Goal: Task Accomplishment & Management: Manage account settings

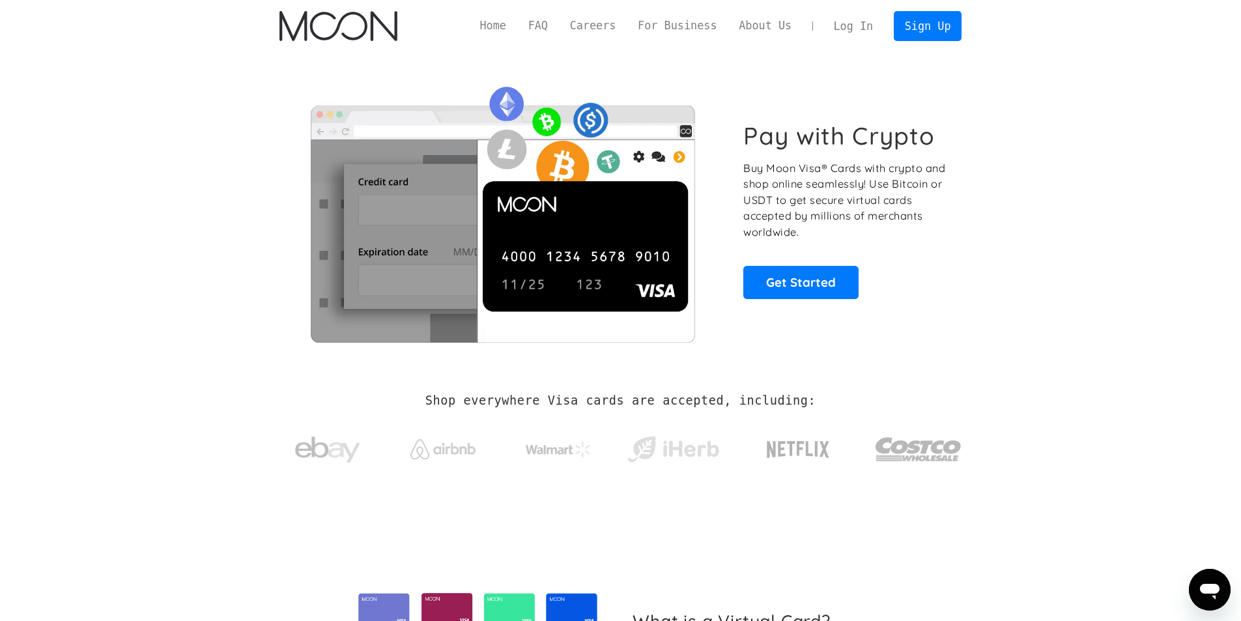
click at [852, 30] on link "Log In" at bounding box center [853, 26] width 61 height 29
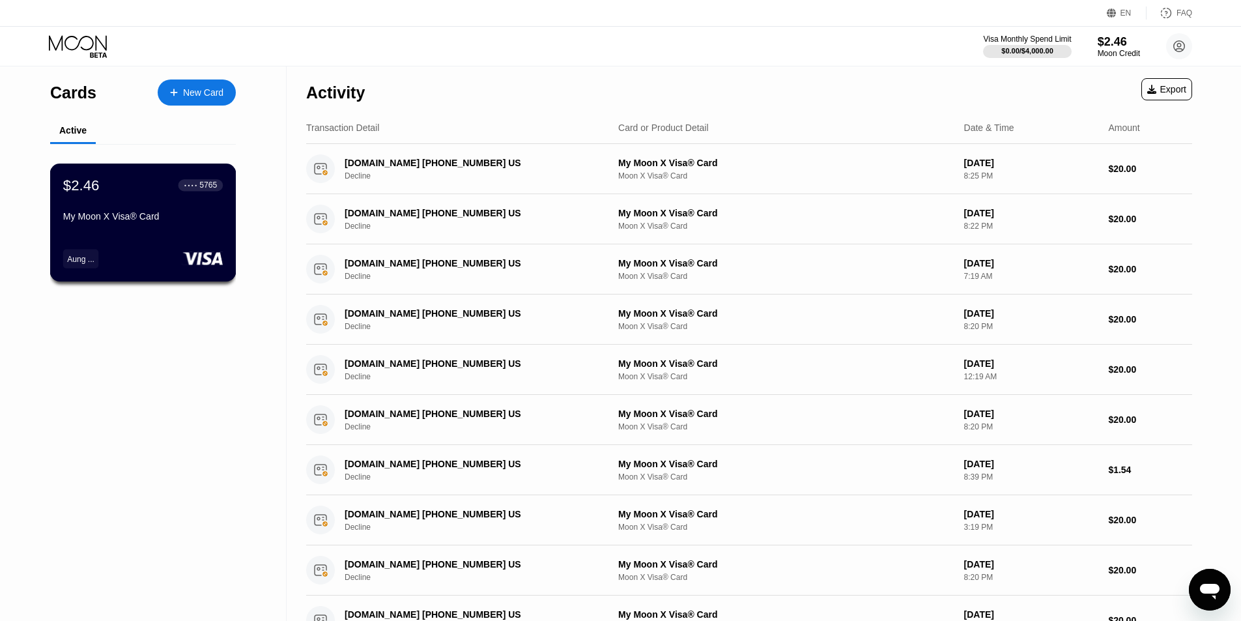
click at [159, 238] on div "$2.46 ● ● ● ● 5765 My Moon X Visa® Card Aung ..." at bounding box center [143, 223] width 186 height 118
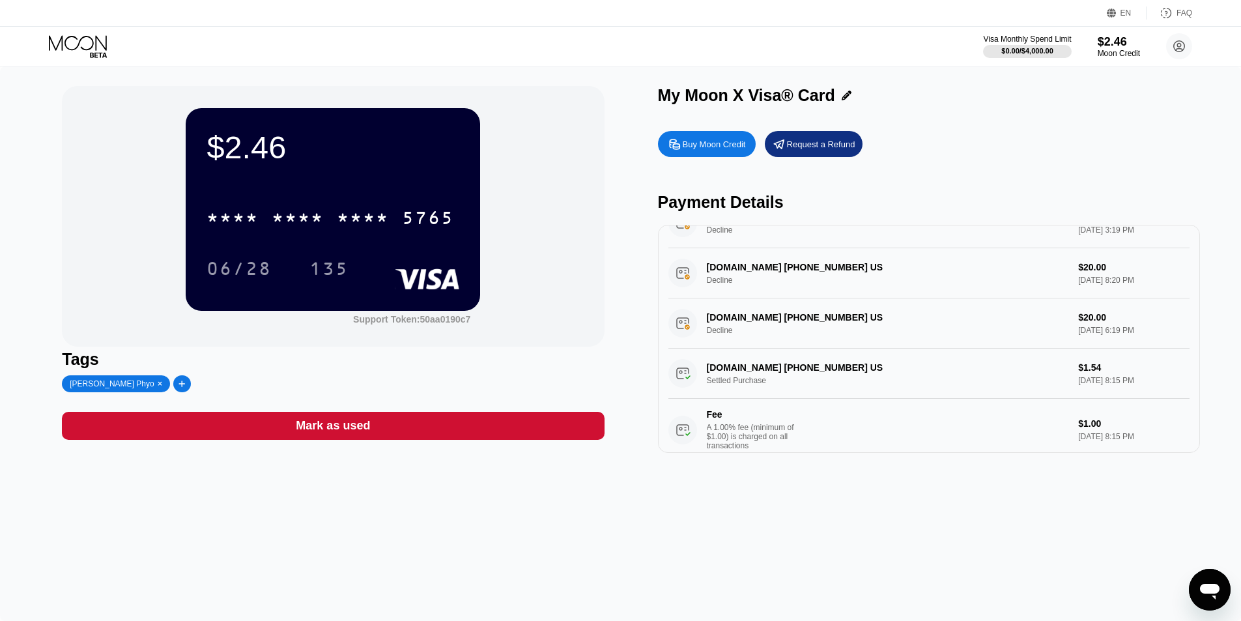
scroll to position [261, 0]
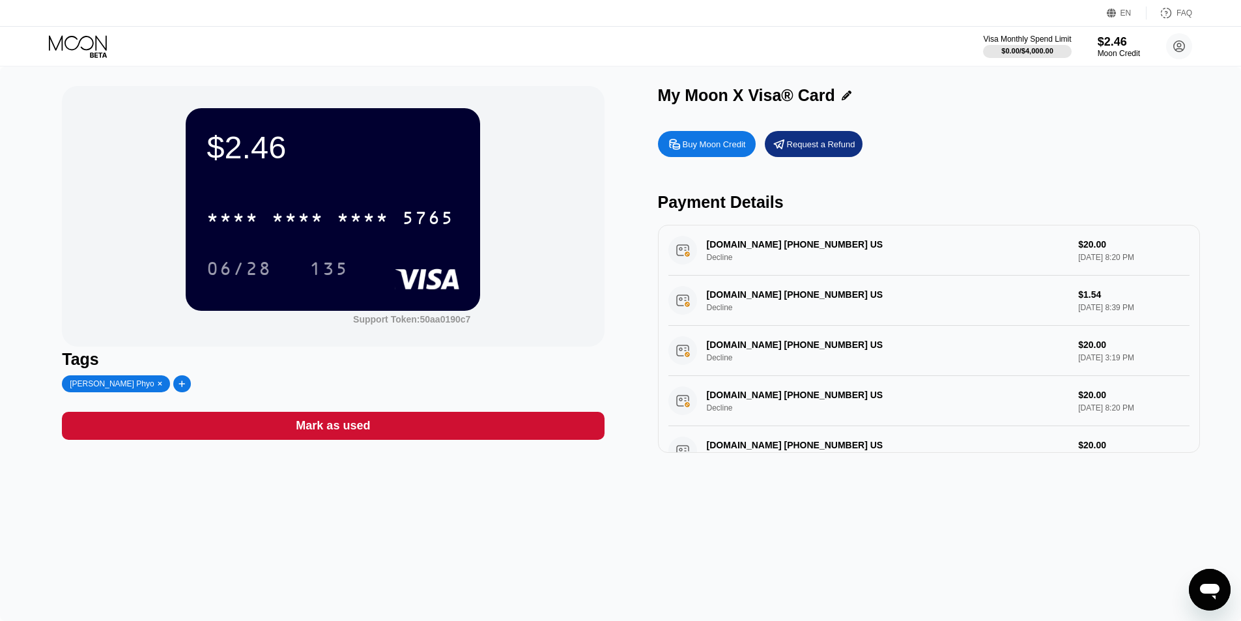
click at [729, 276] on div "COURSERA.ORG +16509639884 US Decline $20.00 Aug 18, 2025 8:20 PM" at bounding box center [928, 250] width 521 height 50
click at [742, 314] on div "PORKBUN.COM +19712666028 US Decline $1.54 Aug 17, 2025 8:39 PM" at bounding box center [928, 301] width 521 height 50
click at [746, 296] on div "PORKBUN.COM +19712666028 US Decline $1.54 Aug 17, 2025 8:39 PM" at bounding box center [928, 301] width 521 height 50
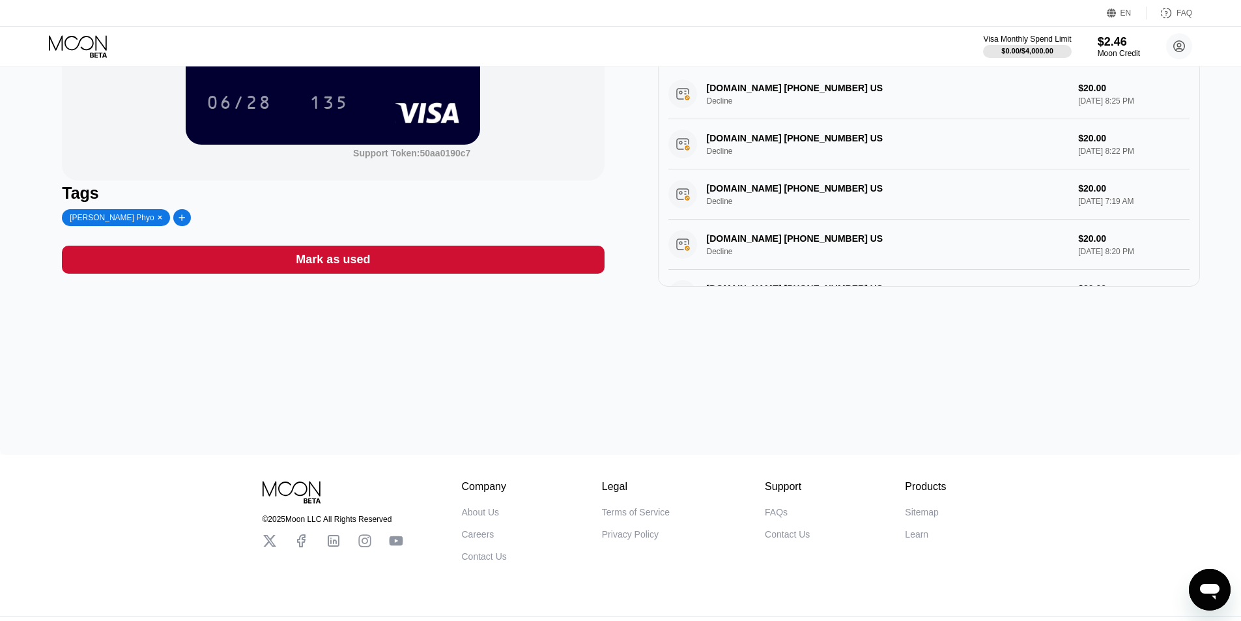
scroll to position [65, 0]
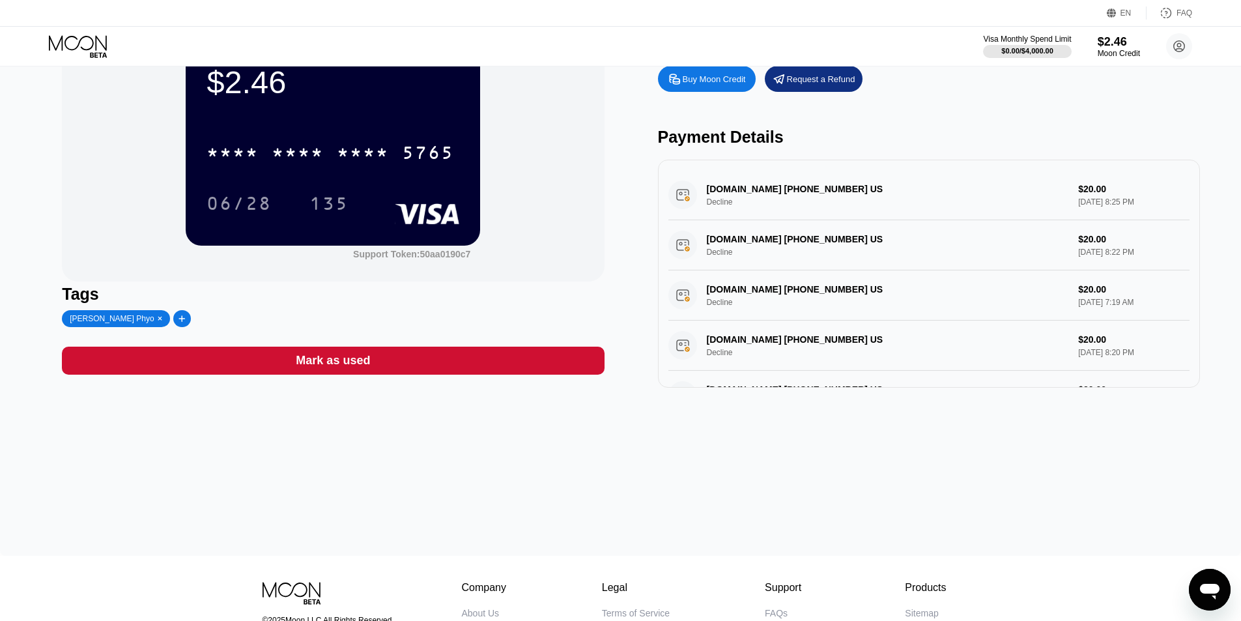
click at [1072, 206] on div "COURSERA.ORG +16509639884 US Decline $20.00 Aug 22, 2025 8:25 PM" at bounding box center [928, 195] width 521 height 50
